Goal: Transaction & Acquisition: Purchase product/service

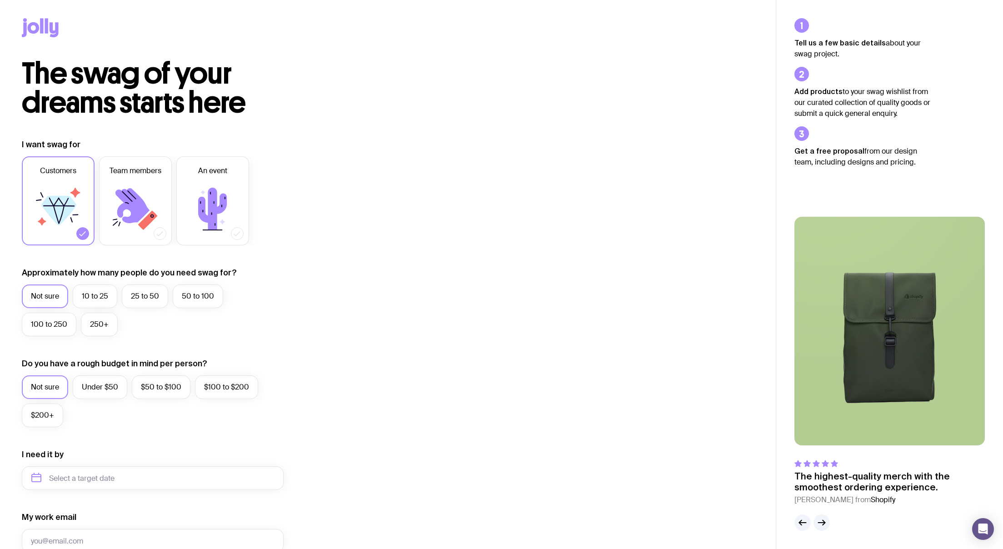
click at [411, 160] on div "I want swag for Customers Team members An event Approximately how many people d…" at bounding box center [388, 436] width 732 height 594
click at [38, 25] on icon at bounding box center [34, 27] width 12 height 11
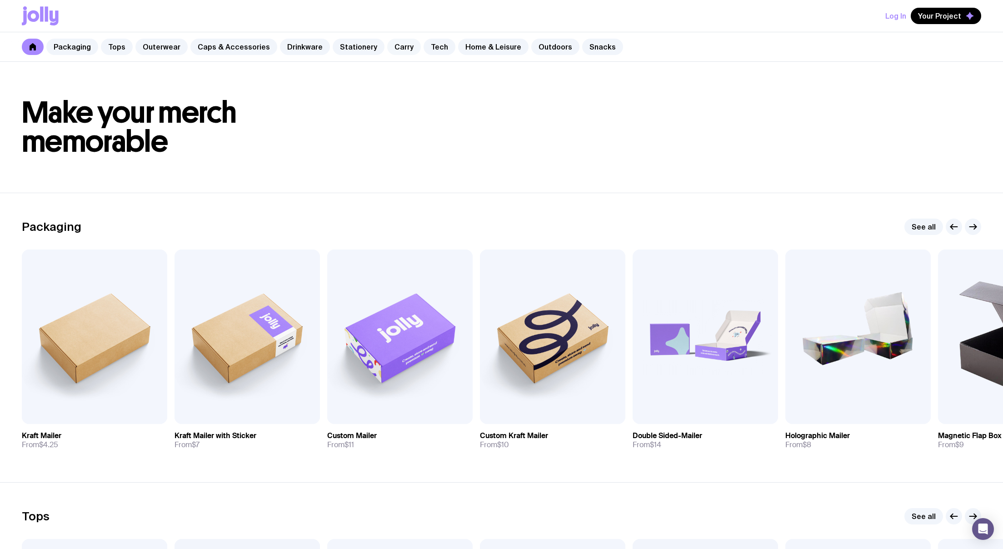
click at [388, 48] on link "Carry" at bounding box center [404, 47] width 34 height 16
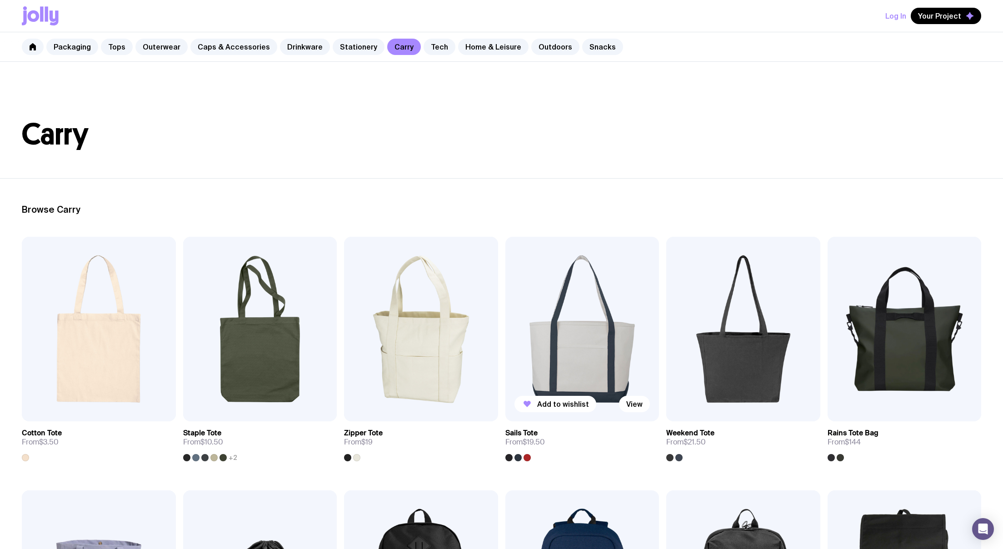
click at [584, 316] on img at bounding box center [583, 329] width 154 height 185
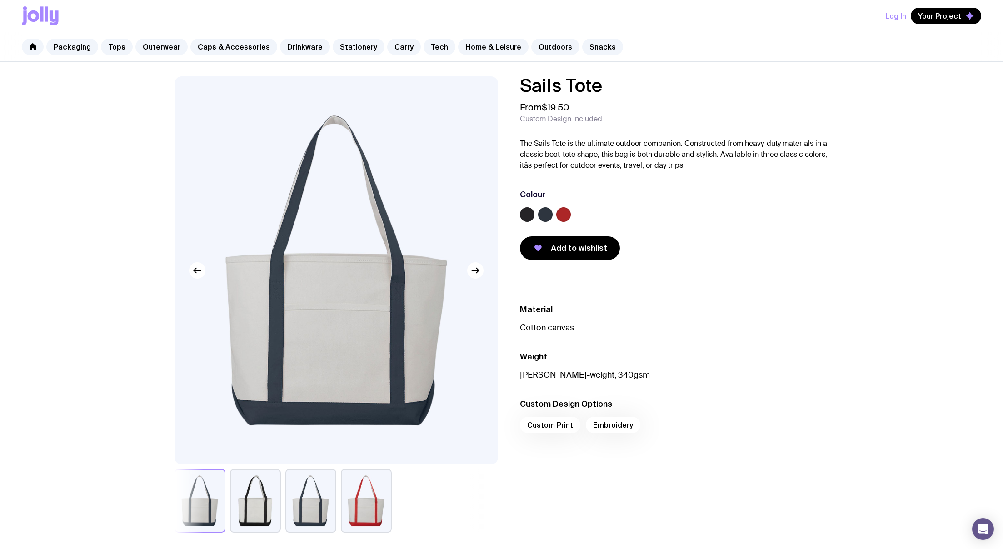
click at [251, 503] on button "button" at bounding box center [255, 501] width 51 height 64
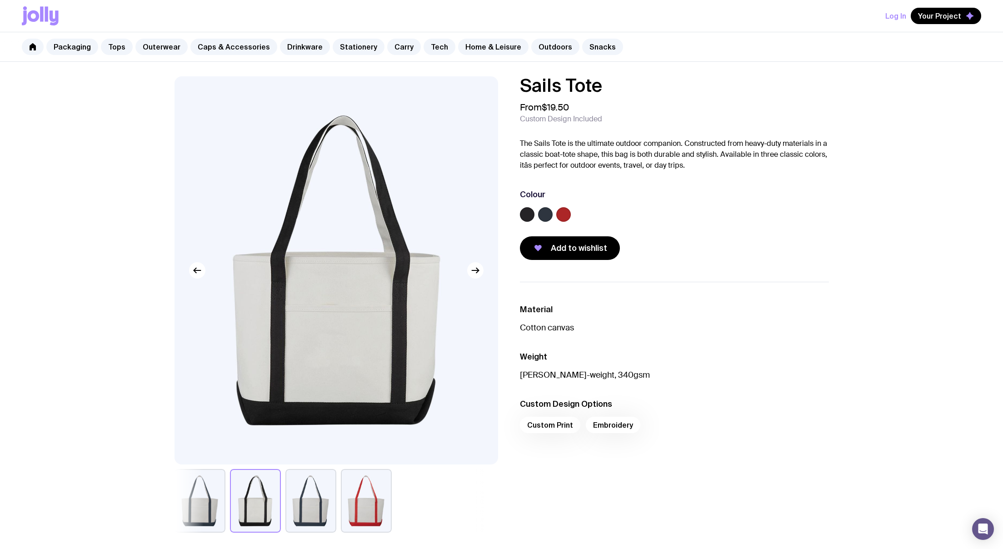
click at [303, 503] on button "button" at bounding box center [311, 501] width 51 height 64
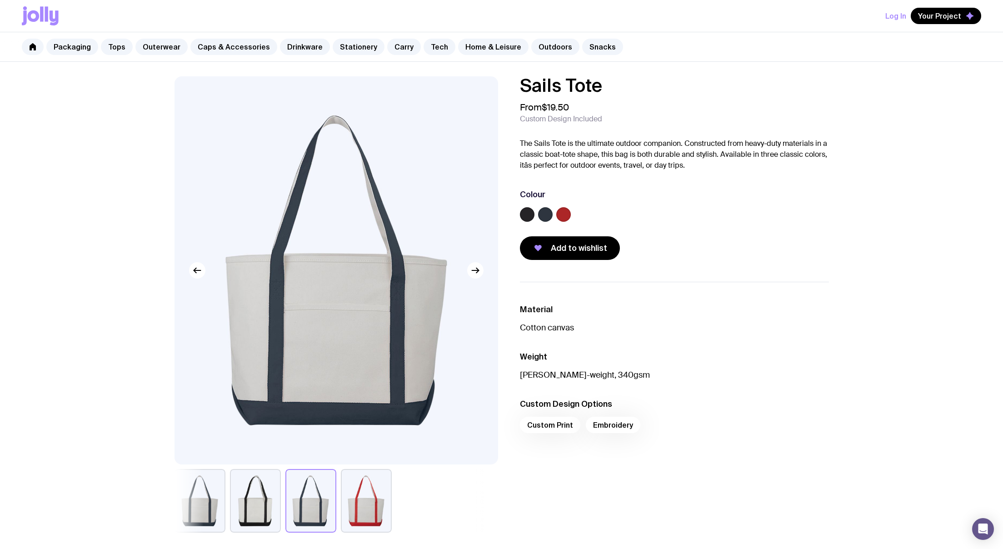
click at [366, 504] on button "button" at bounding box center [366, 501] width 51 height 64
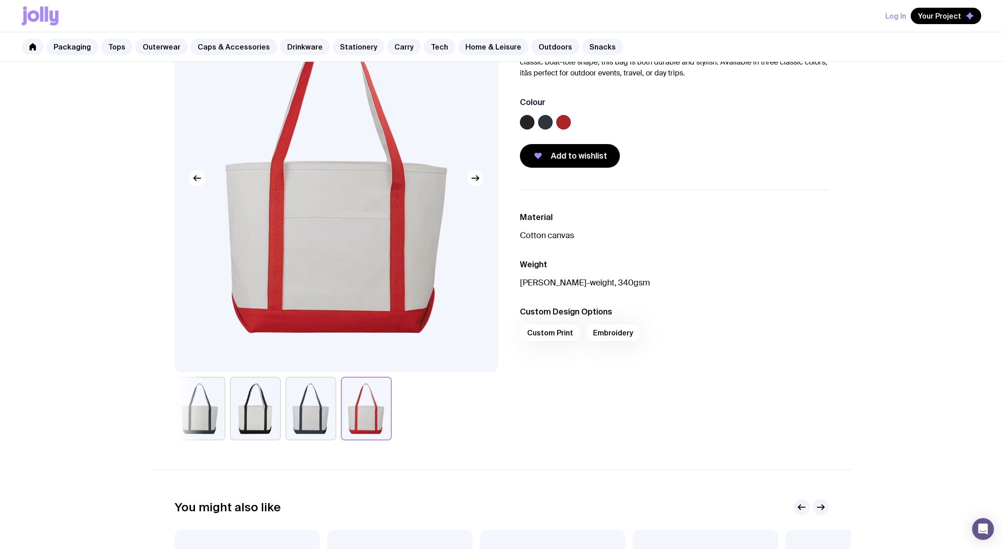
scroll to position [75, 0]
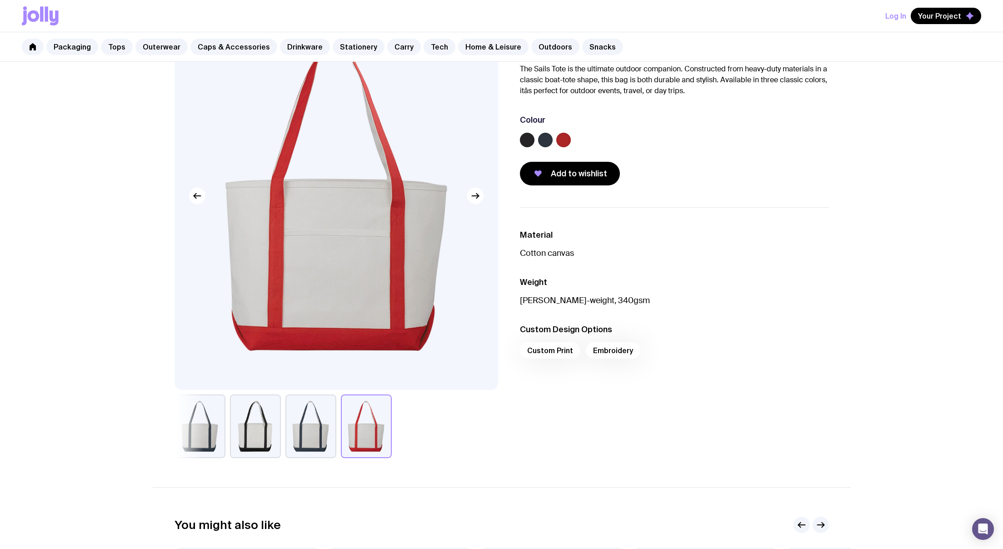
click at [209, 451] on button "button" at bounding box center [200, 427] width 51 height 64
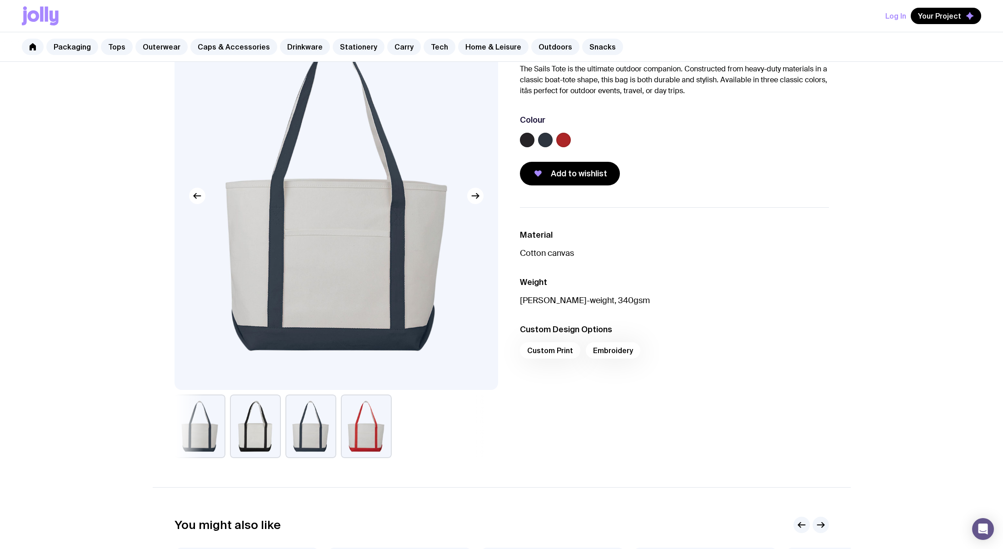
click at [250, 445] on button "button" at bounding box center [255, 427] width 51 height 64
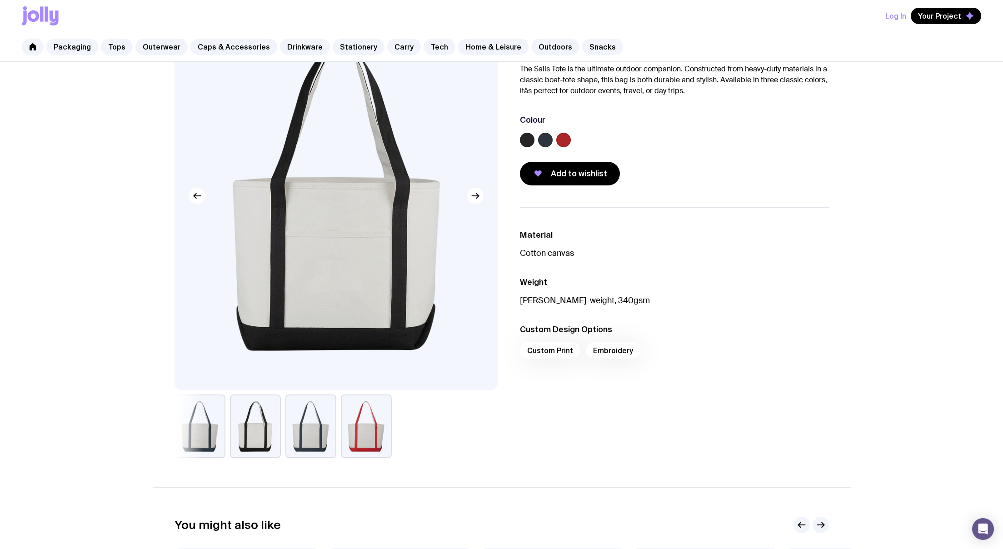
click at [215, 443] on button "button" at bounding box center [200, 427] width 51 height 64
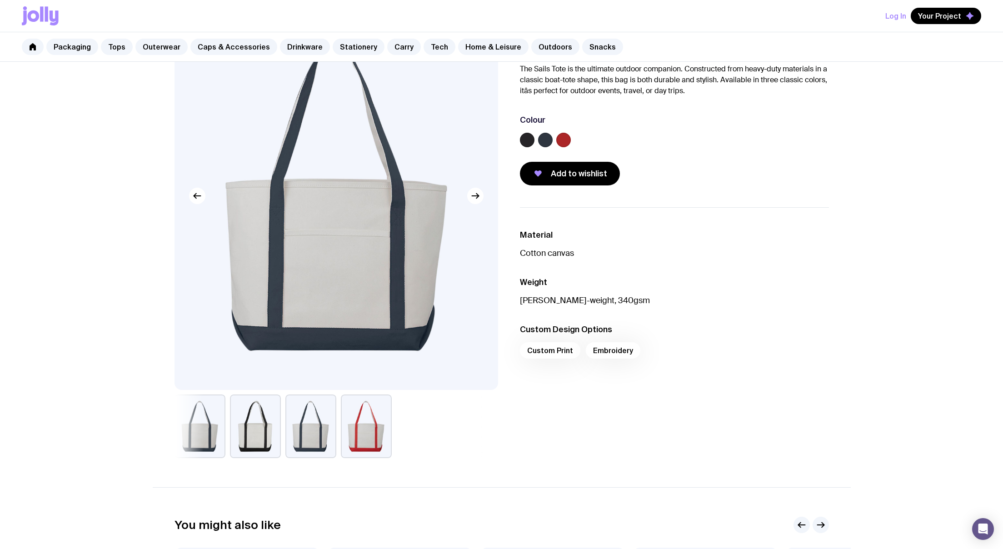
click at [235, 442] on button "button" at bounding box center [255, 427] width 51 height 64
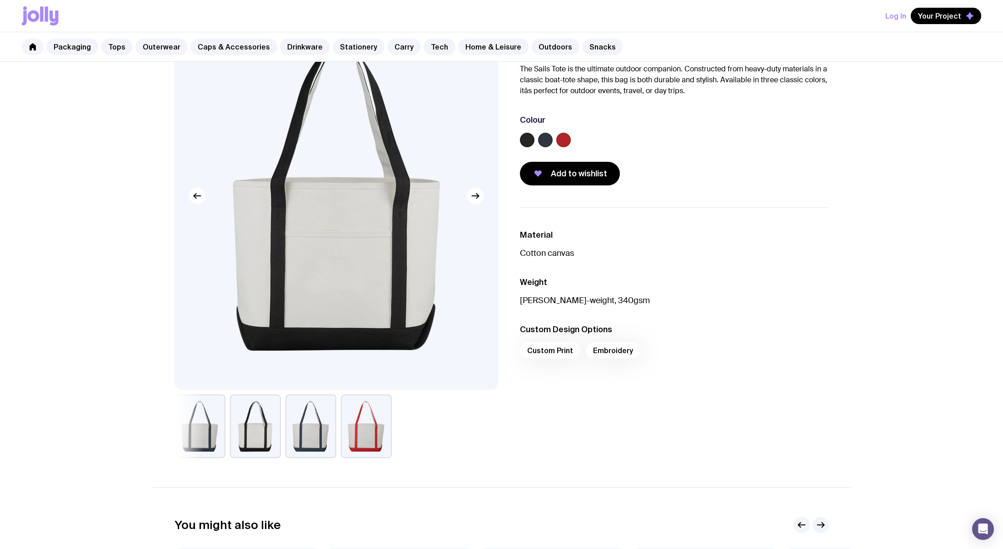
click at [186, 442] on button "button" at bounding box center [200, 427] width 51 height 64
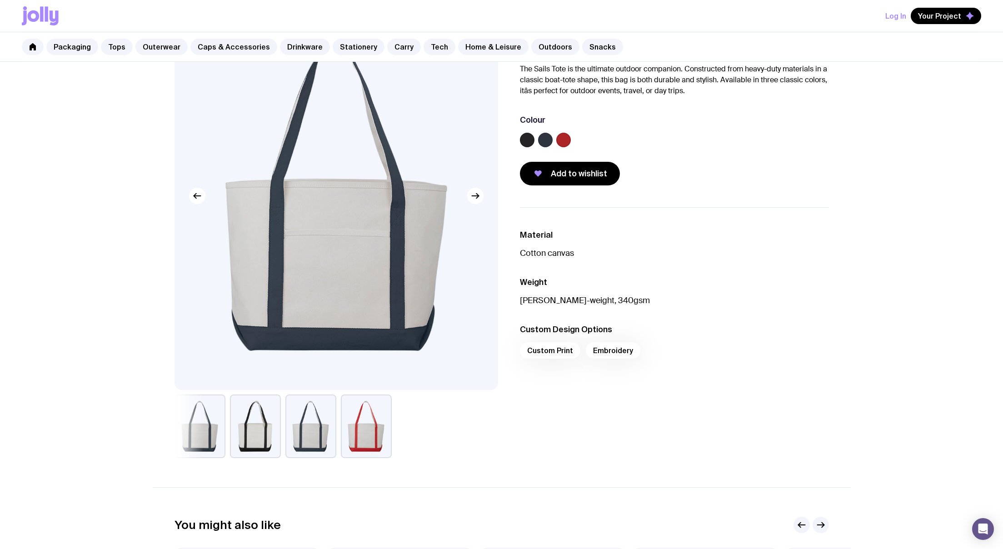
click at [238, 442] on button "button" at bounding box center [255, 427] width 51 height 64
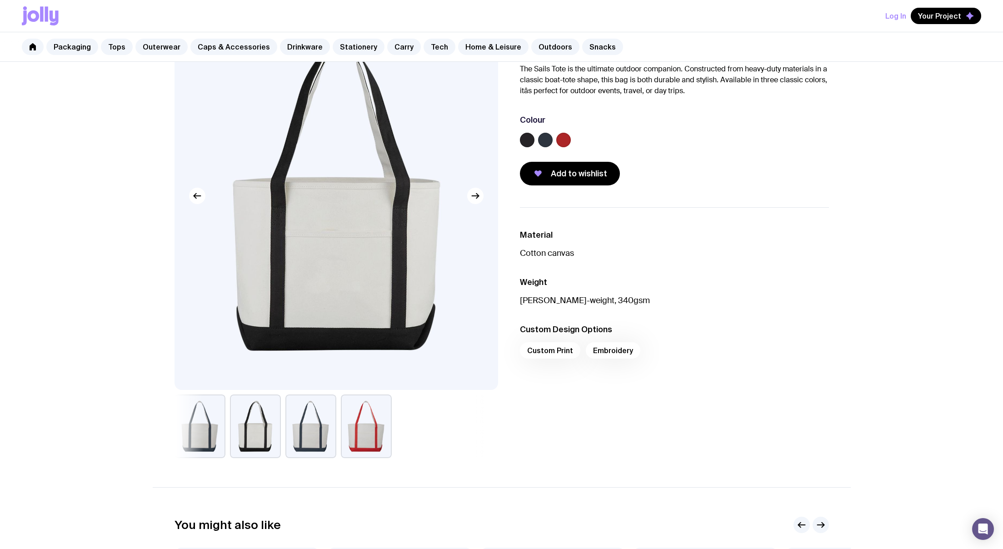
scroll to position [0, 0]
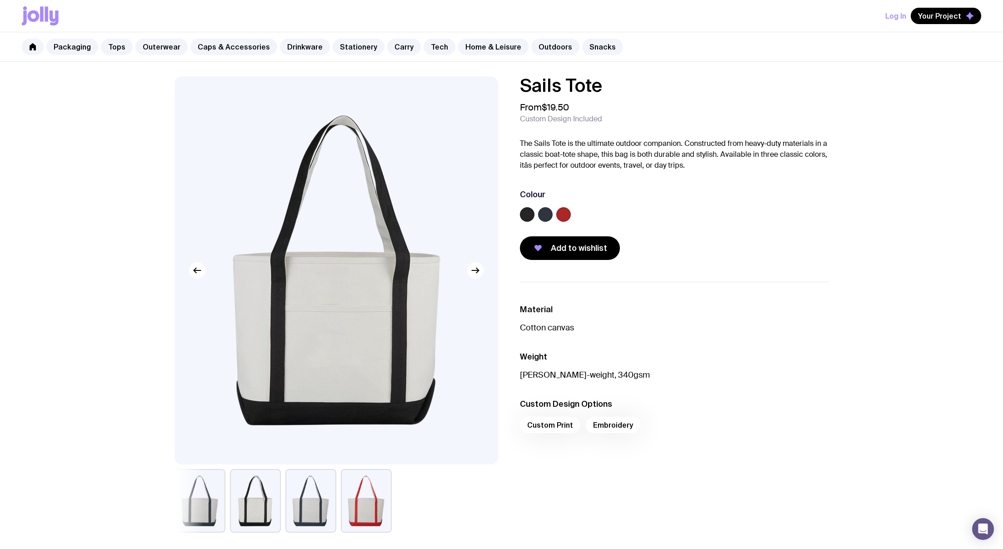
drag, startPoint x: 548, startPoint y: 142, endPoint x: 674, endPoint y: 160, distance: 126.8
click at [674, 160] on p "The Sails Tote is the ultimate outdoor companion. Constructed from heavy-duty m…" at bounding box center [674, 154] width 309 height 33
click at [730, 167] on p "The Sails Tote is the ultimate outdoor companion. Constructed from heavy-duty m…" at bounding box center [674, 154] width 309 height 33
click at [604, 425] on div "Custom Print Embroidery" at bounding box center [674, 428] width 309 height 22
click at [548, 427] on div "Custom Print Embroidery" at bounding box center [674, 428] width 309 height 22
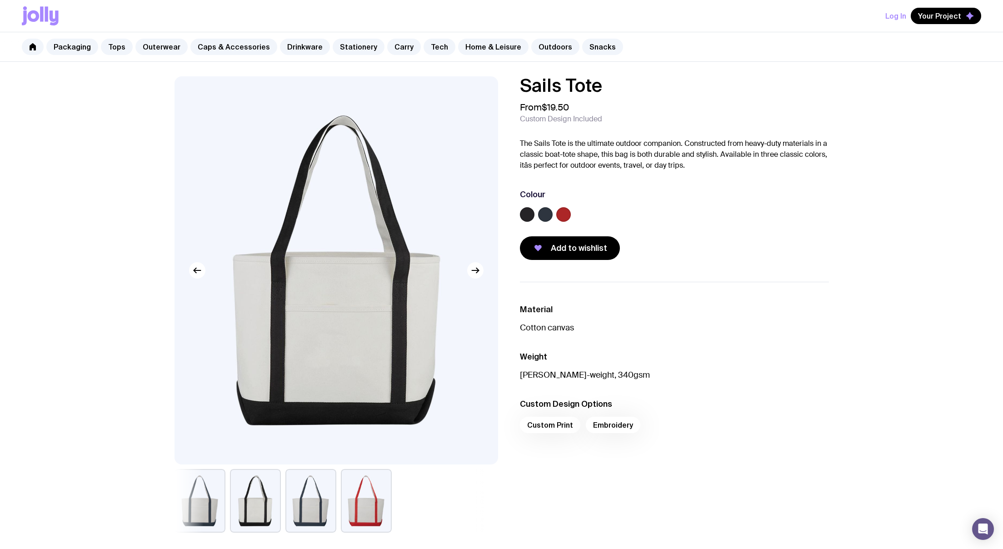
click at [628, 424] on div "Custom Print Embroidery" at bounding box center [674, 428] width 309 height 22
